Goal: Find specific page/section: Find specific page/section

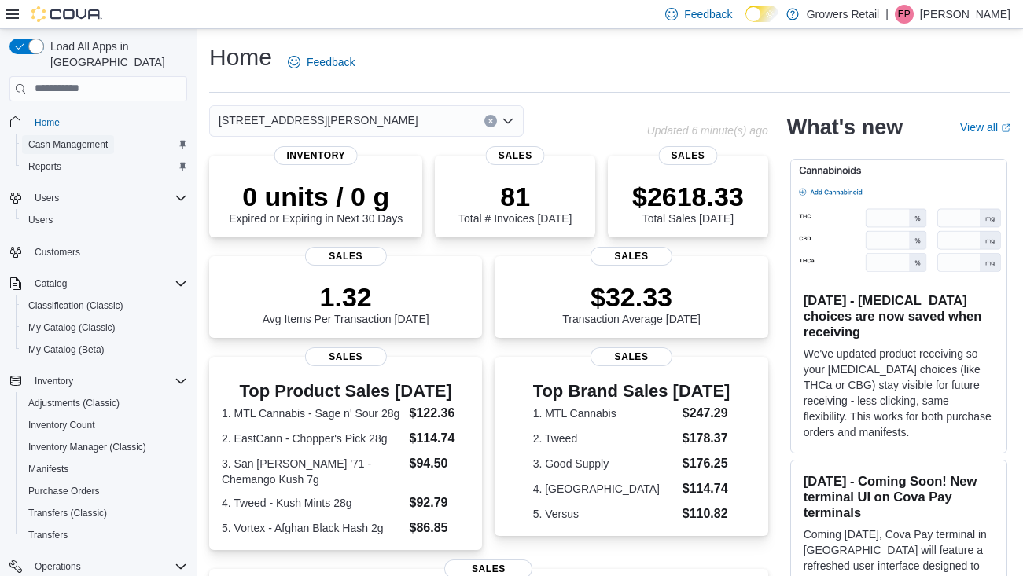
click at [70, 138] on span "Cash Management" at bounding box center [67, 144] width 79 height 13
